Goal: Navigation & Orientation: Find specific page/section

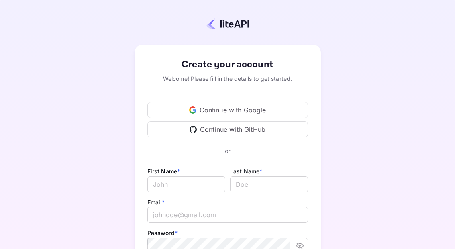
click at [256, 111] on div "Continue with Google" at bounding box center [227, 110] width 161 height 16
click at [279, 112] on div "Continue with Google" at bounding box center [227, 110] width 161 height 16
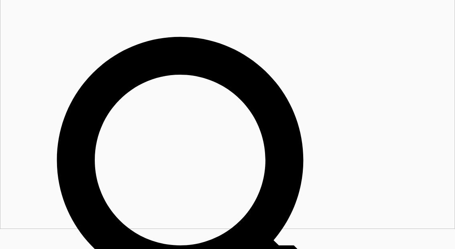
scroll to position [37, 0]
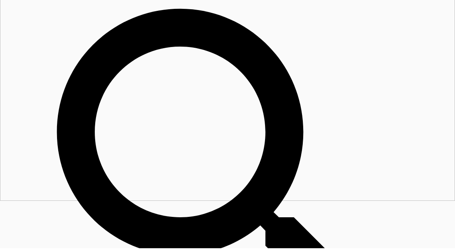
scroll to position [0, 0]
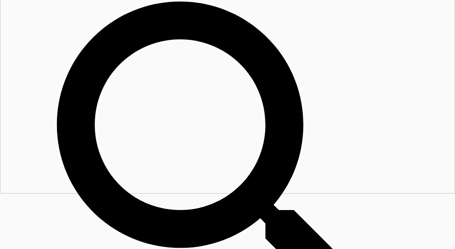
scroll to position [65, 0]
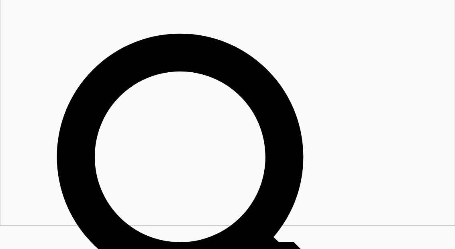
scroll to position [0, 0]
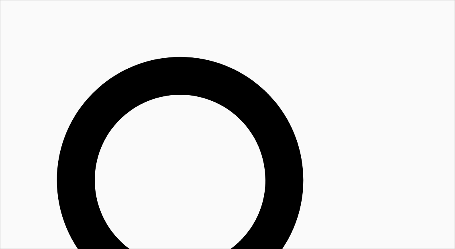
scroll to position [91, 0]
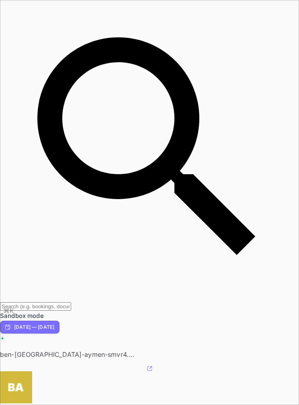
scroll to position [207, 279]
